Goal: Check status: Check status

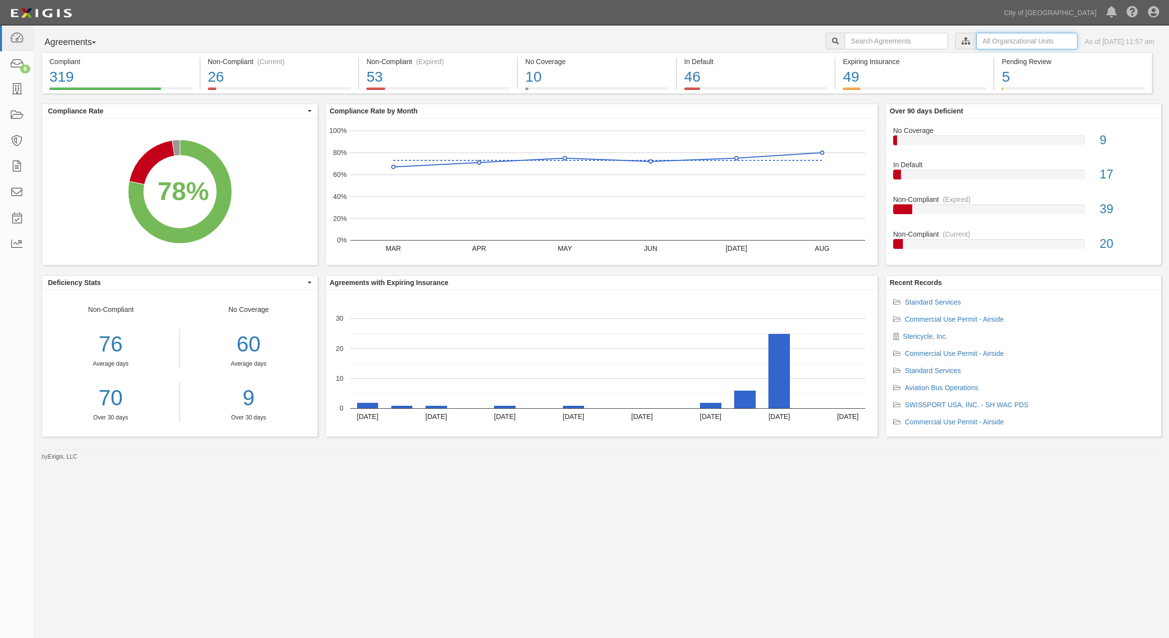
click at [1001, 36] on input "text" at bounding box center [1026, 41] width 101 height 17
click at [865, 58] on icon at bounding box center [863, 59] width 7 height 4
click at [861, 77] on input "Contracts & Services" at bounding box center [859, 78] width 6 height 6
checkbox input "true"
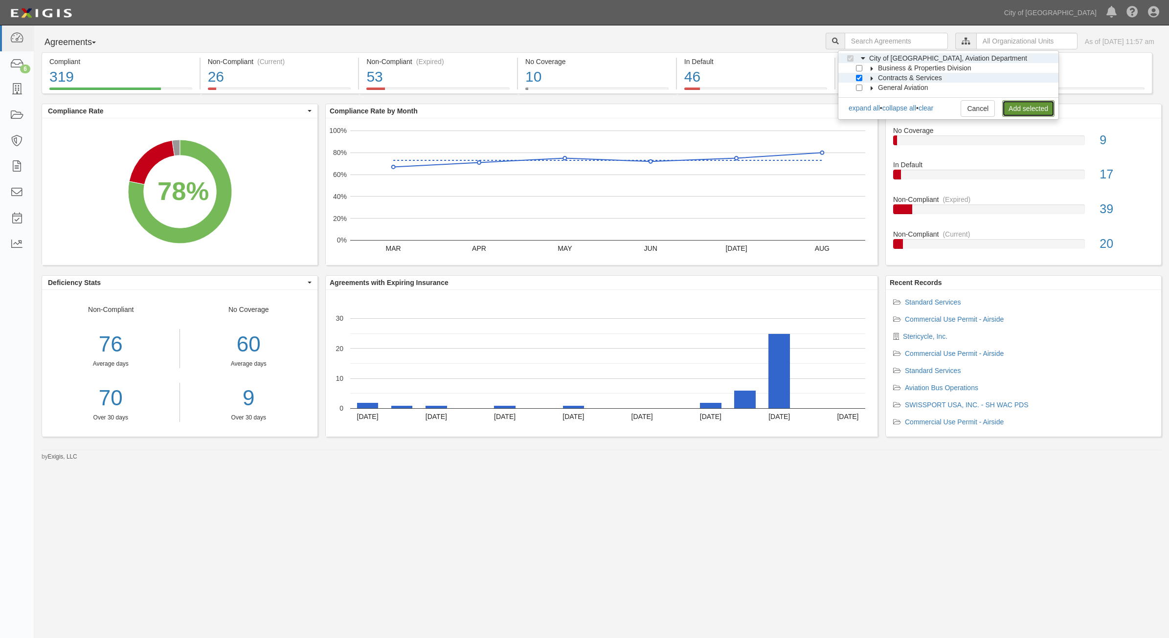
click at [1019, 111] on link "Add selected" at bounding box center [1028, 108] width 52 height 17
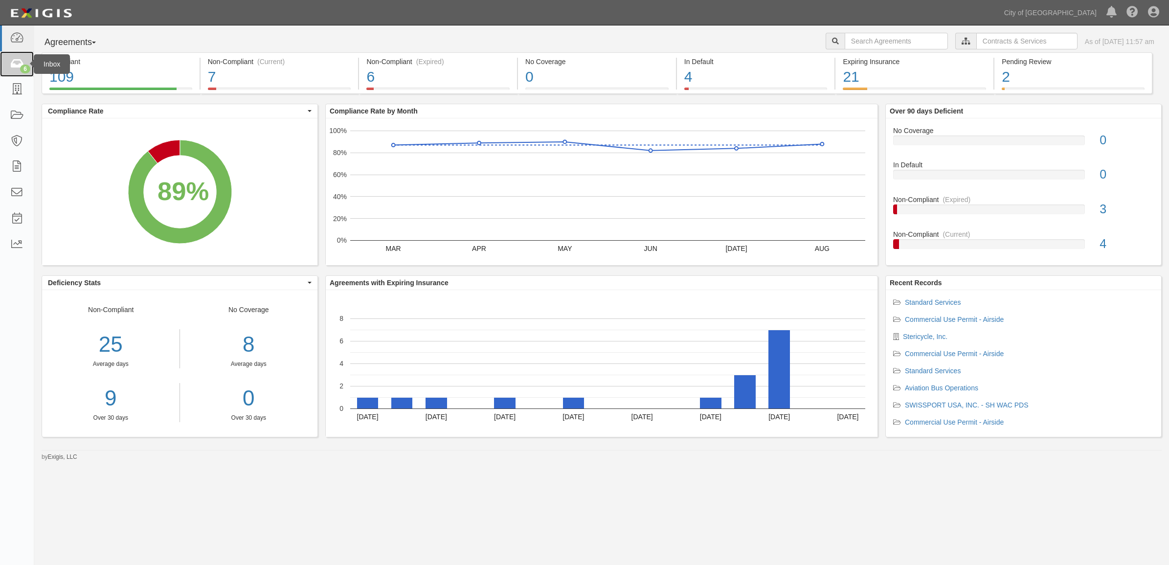
click at [28, 65] on div "6" at bounding box center [25, 69] width 10 height 9
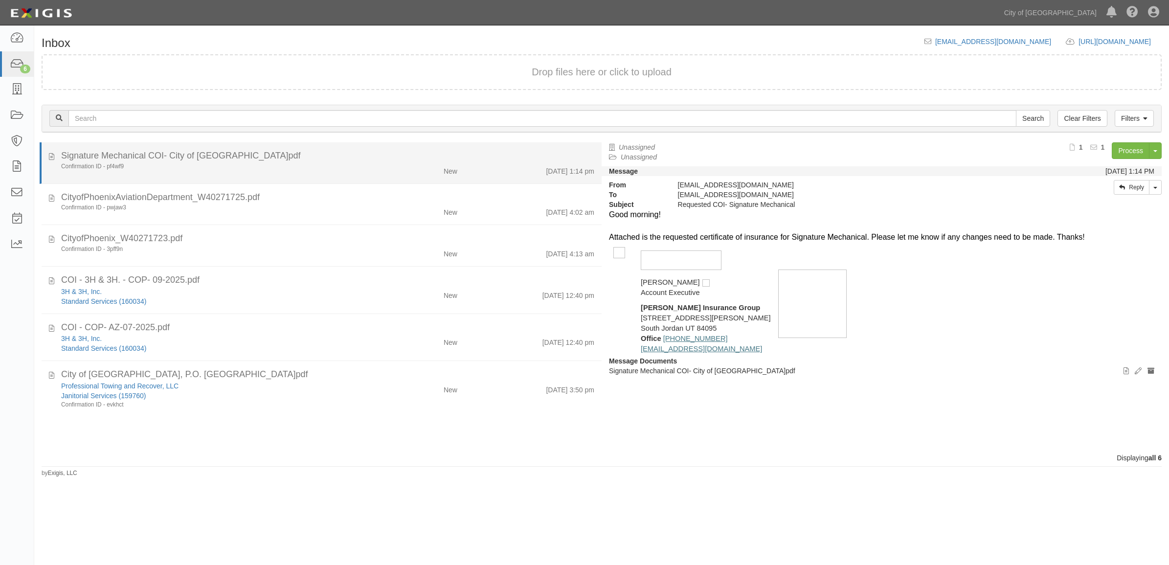
click at [451, 159] on div "Signature Mechanical COI- City of [GEOGRAPHIC_DATA]pdf" at bounding box center [327, 156] width 533 height 13
click at [137, 159] on div "Signature Mechanical COI- City of [GEOGRAPHIC_DATA]pdf" at bounding box center [327, 156] width 533 height 13
click at [59, 167] on div "Confirmation ID - pf4wf9" at bounding box center [213, 166] width 319 height 8
click at [67, 163] on div "Confirmation ID - pf4wf9" at bounding box center [213, 166] width 305 height 8
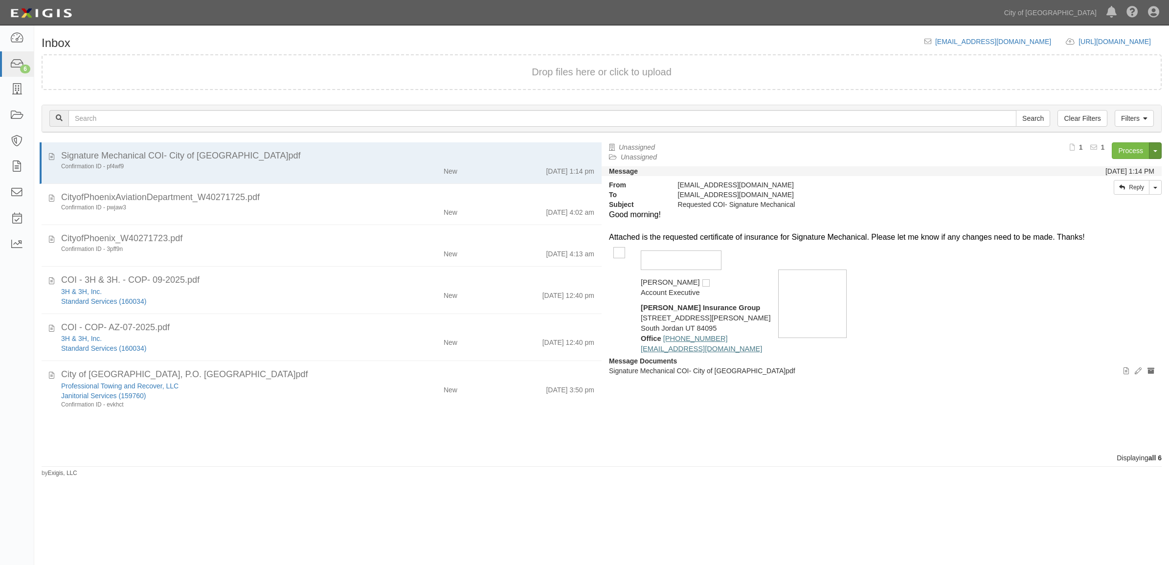
click at [1159, 155] on button "Toggle Document Dropdown" at bounding box center [1155, 150] width 13 height 17
click at [1123, 372] on icon at bounding box center [1125, 371] width 5 height 7
